Goal: Transaction & Acquisition: Register for event/course

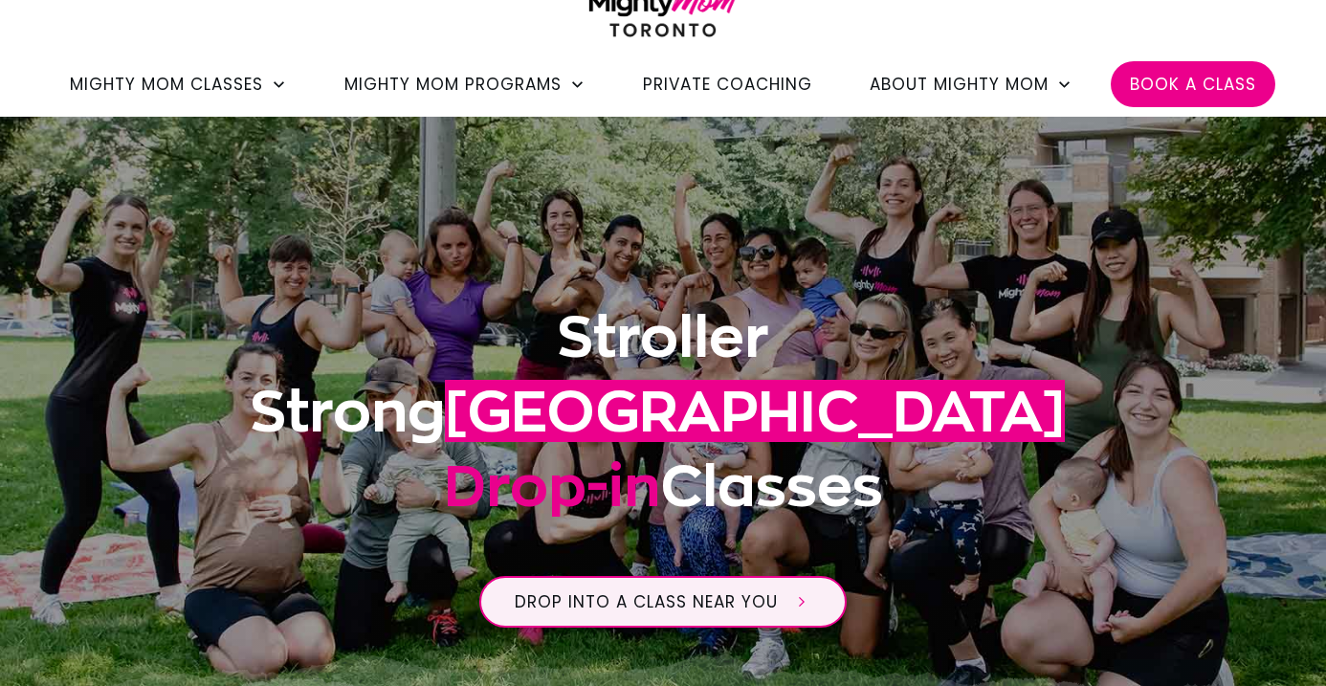
scroll to position [167, 0]
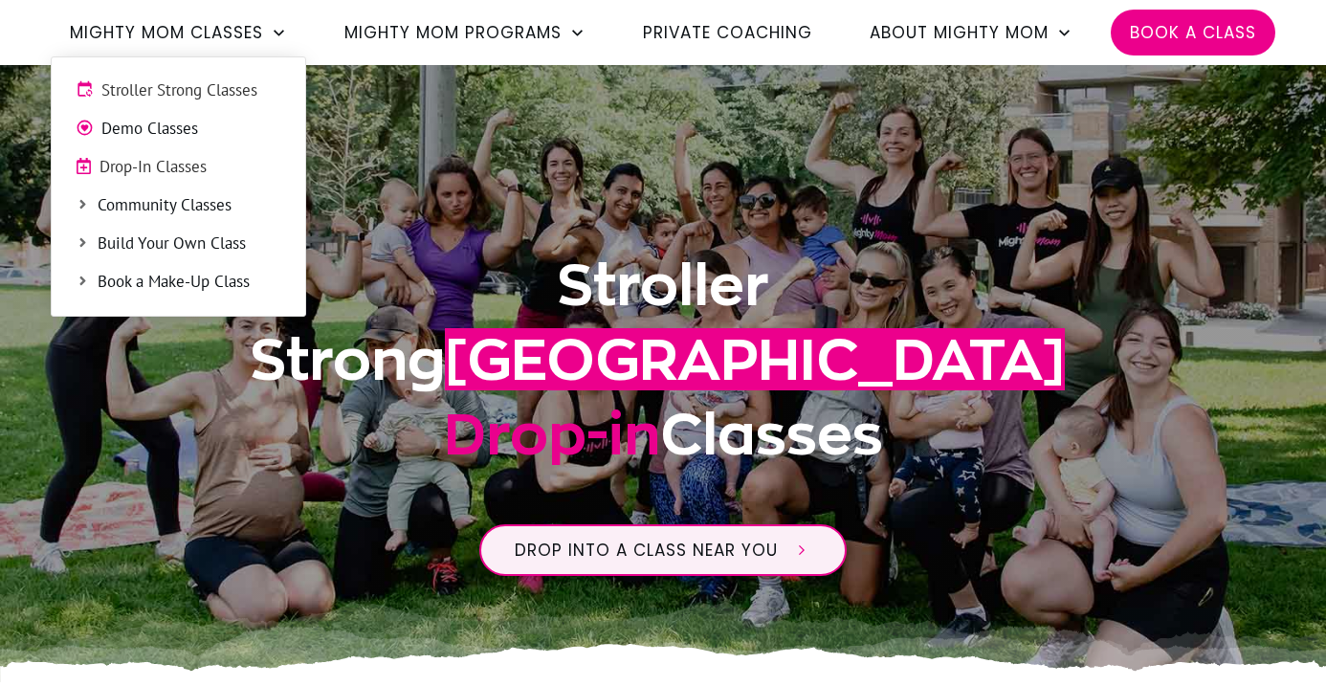
click at [215, 99] on span "Stroller Strong Classes" at bounding box center [191, 90] width 180 height 25
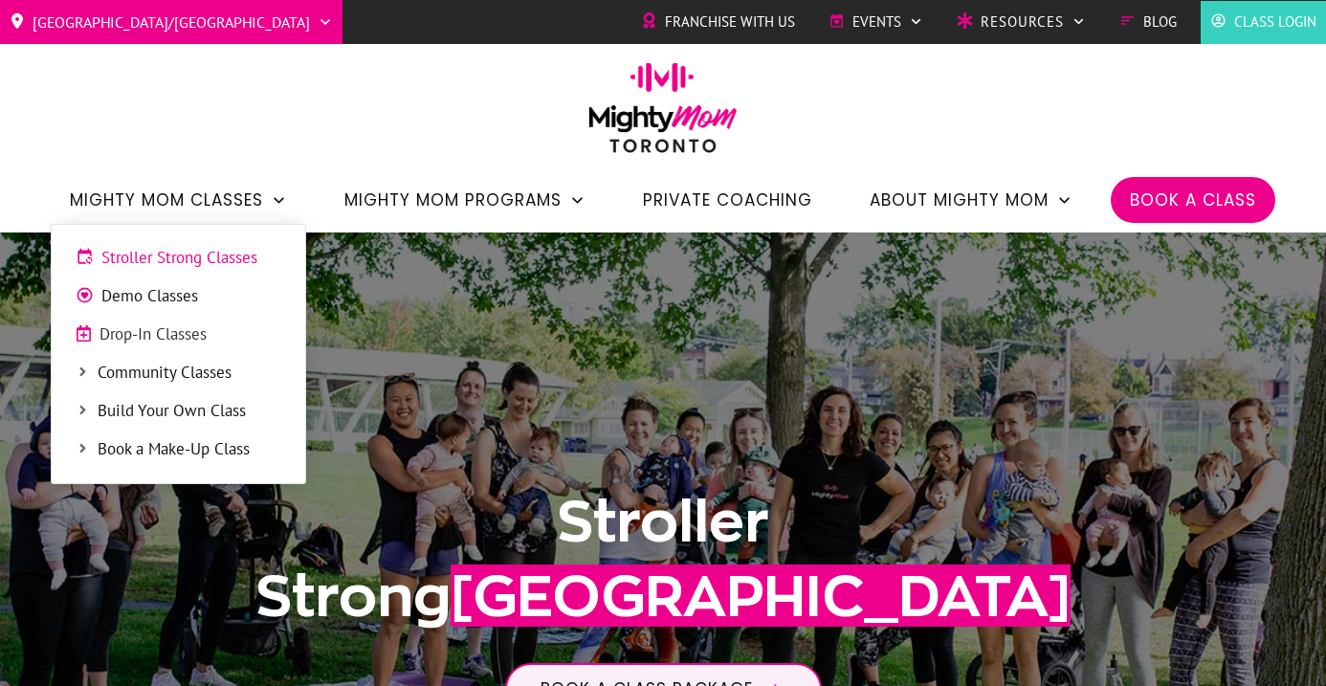
click at [189, 267] on span "Stroller Strong Classes" at bounding box center [191, 258] width 180 height 25
click at [189, 260] on span "Stroller Strong Classes" at bounding box center [191, 258] width 180 height 25
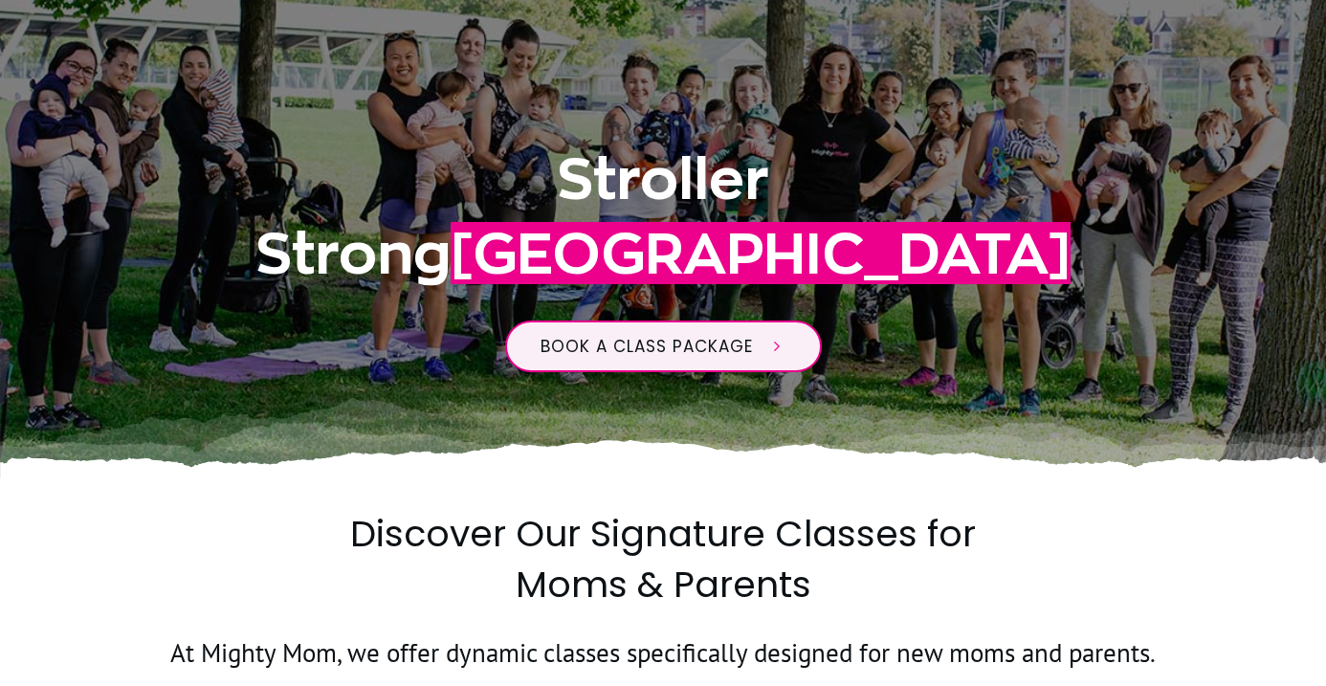
scroll to position [408, 0]
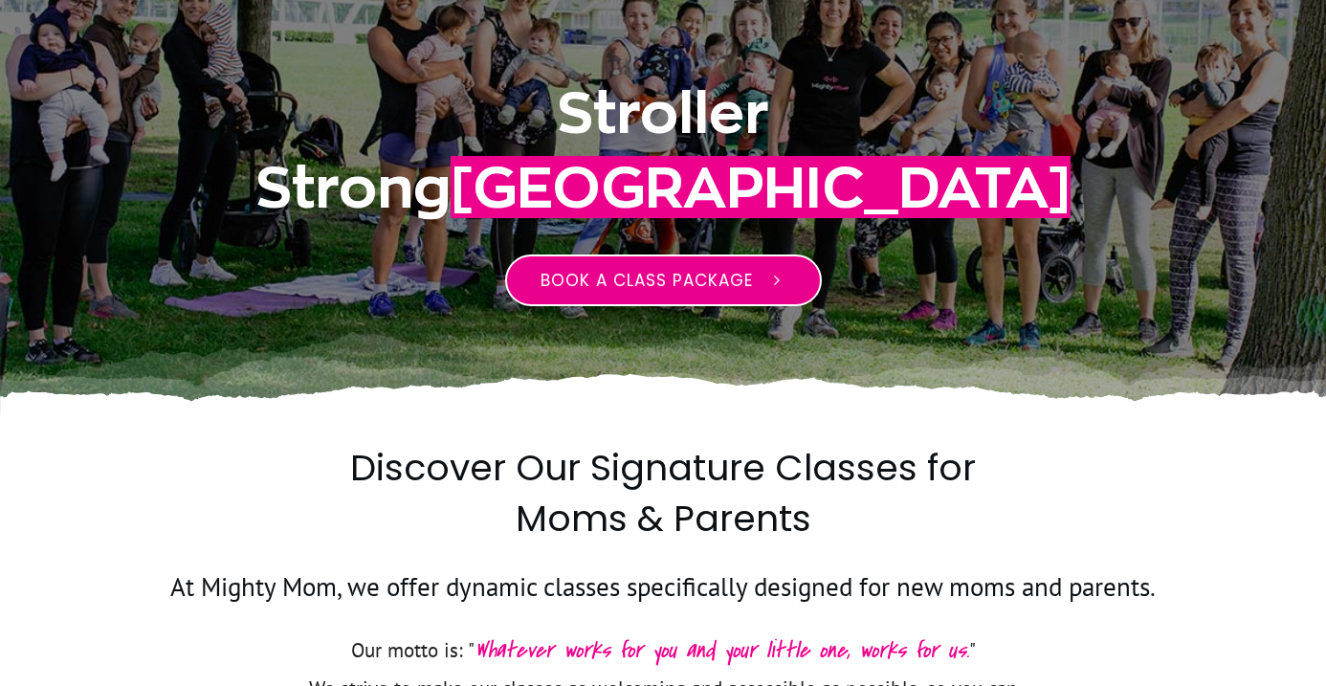
click at [644, 284] on span "Book a class package" at bounding box center [646, 280] width 212 height 23
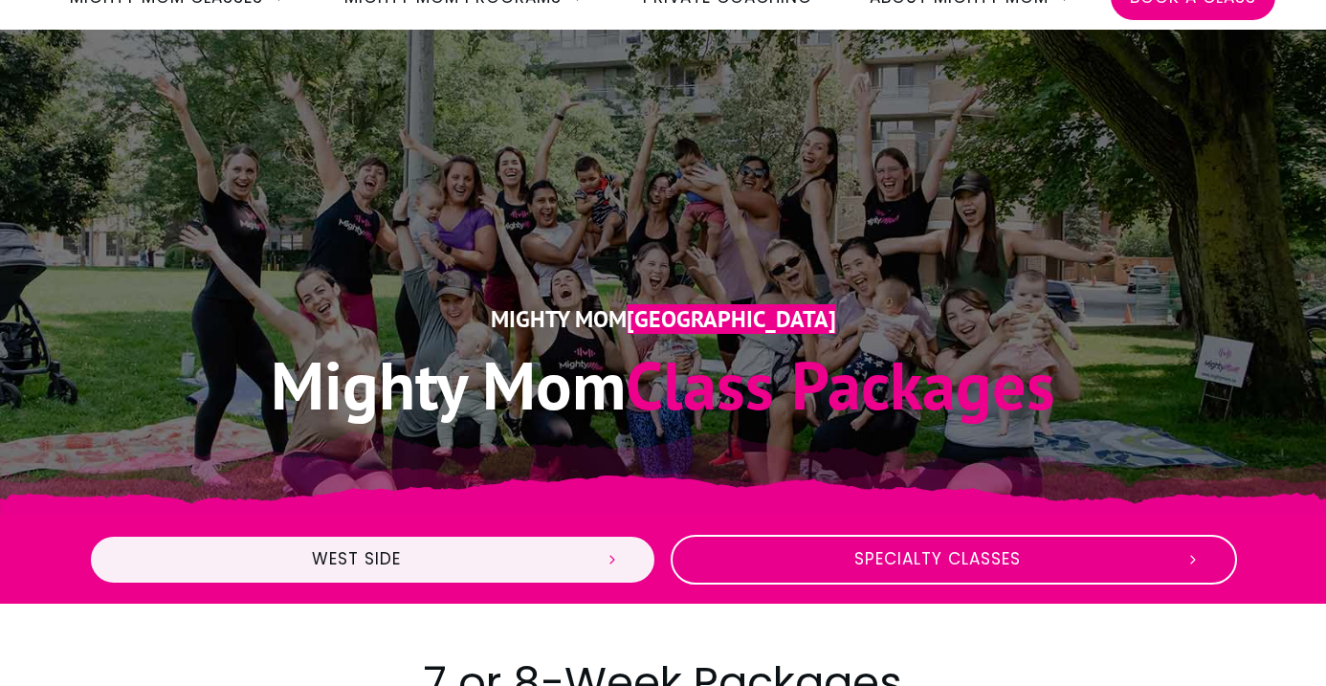
click at [860, 557] on span "Specialty Classes" at bounding box center [938, 559] width 465 height 21
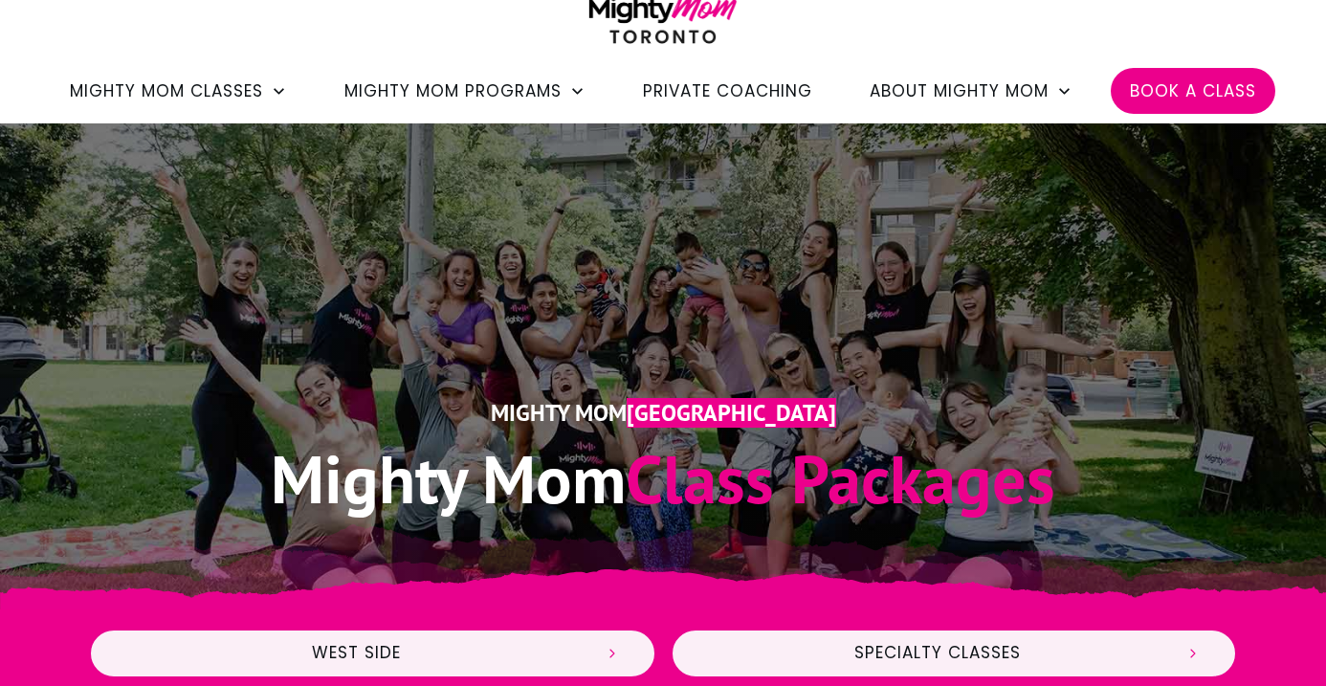
scroll to position [103, 0]
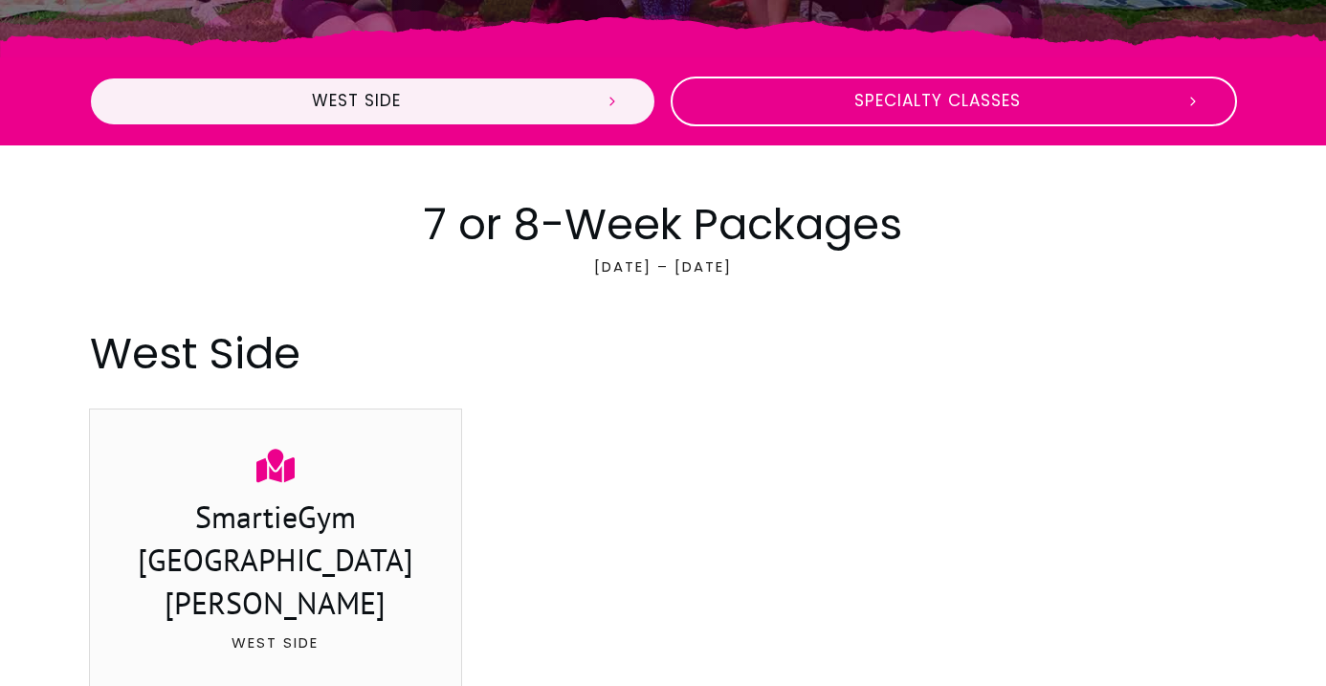
click at [790, 92] on span "Specialty Classes" at bounding box center [938, 101] width 465 height 21
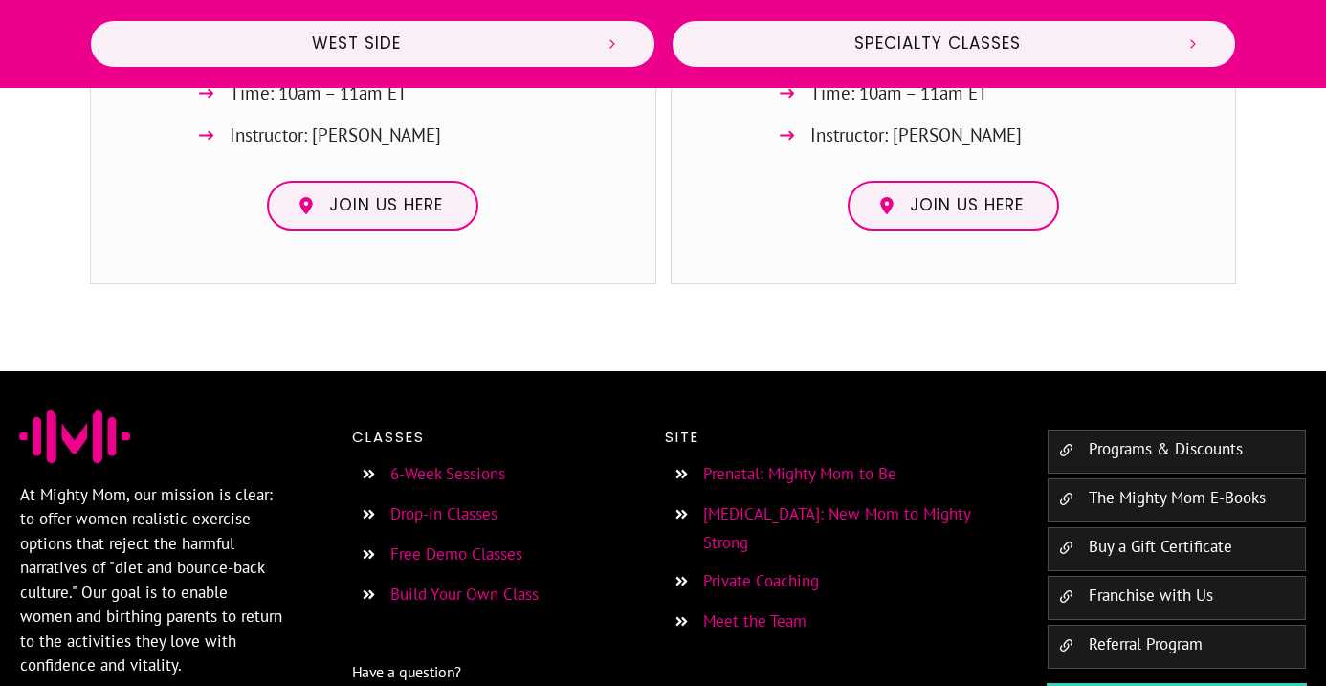
scroll to position [2707, 0]
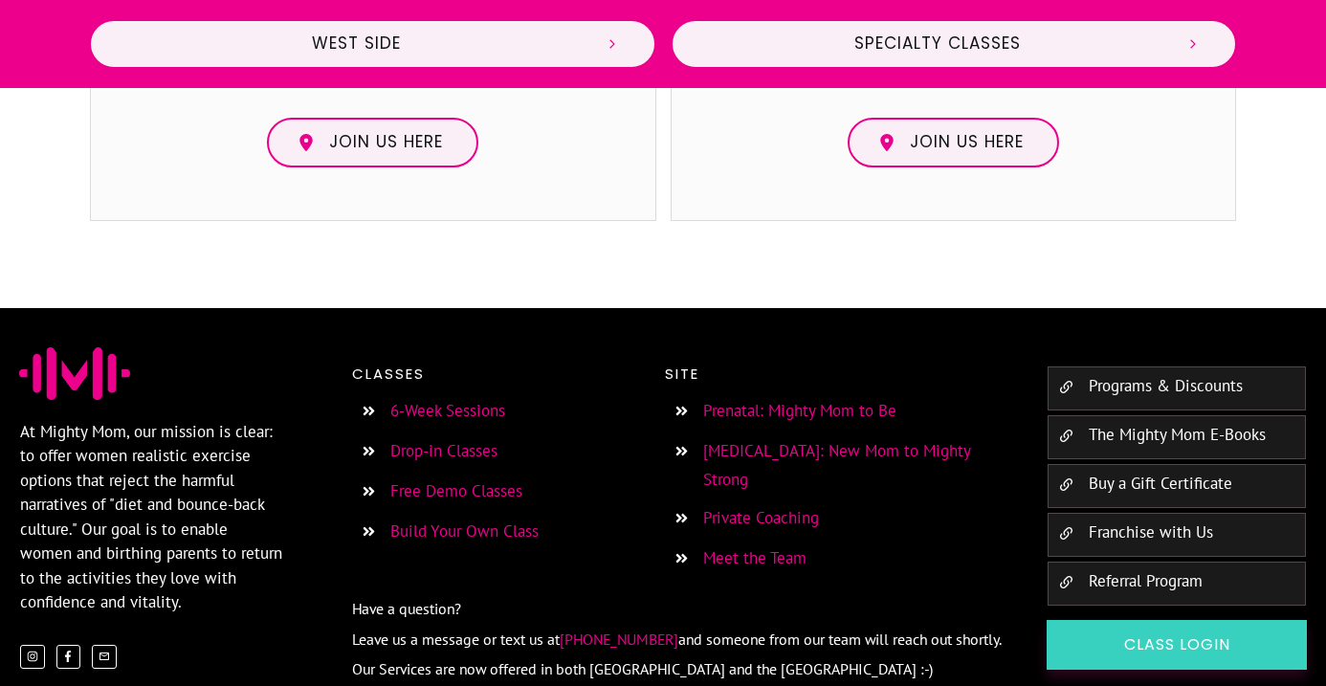
click at [480, 400] on link "6-Week Sessions" at bounding box center [447, 410] width 115 height 21
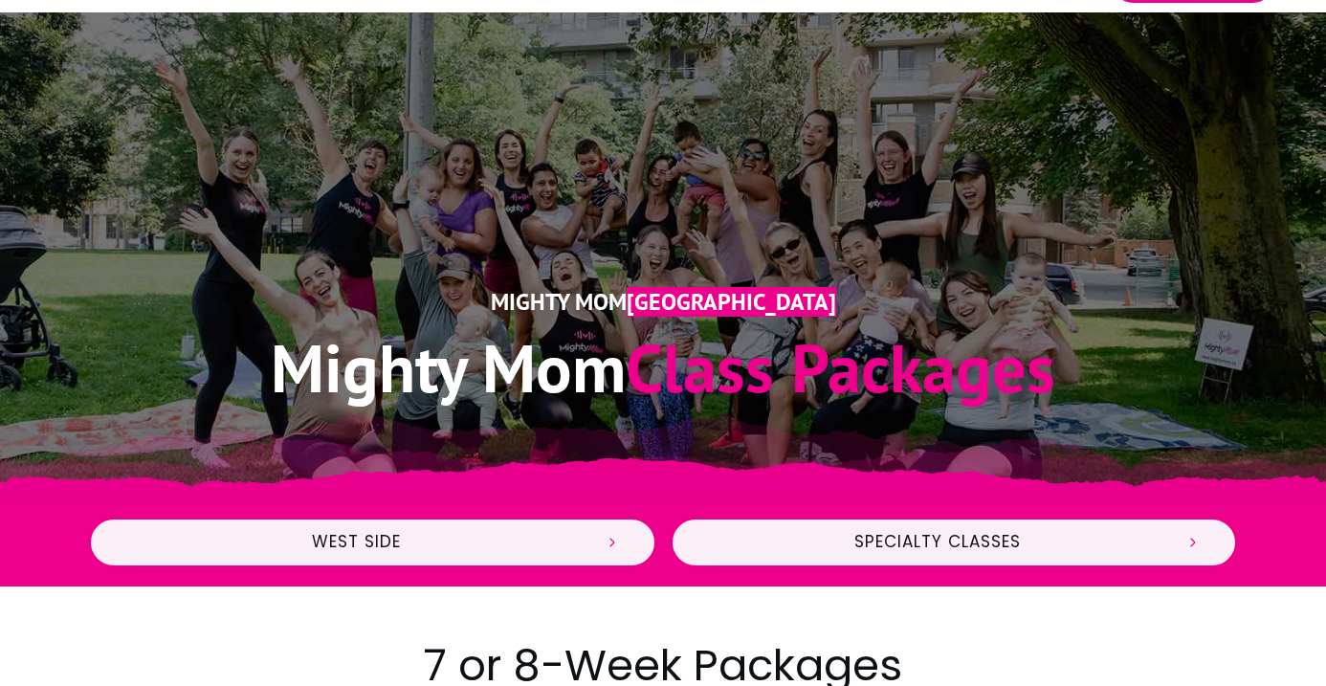
scroll to position [29, 0]
